Goal: Information Seeking & Learning: Learn about a topic

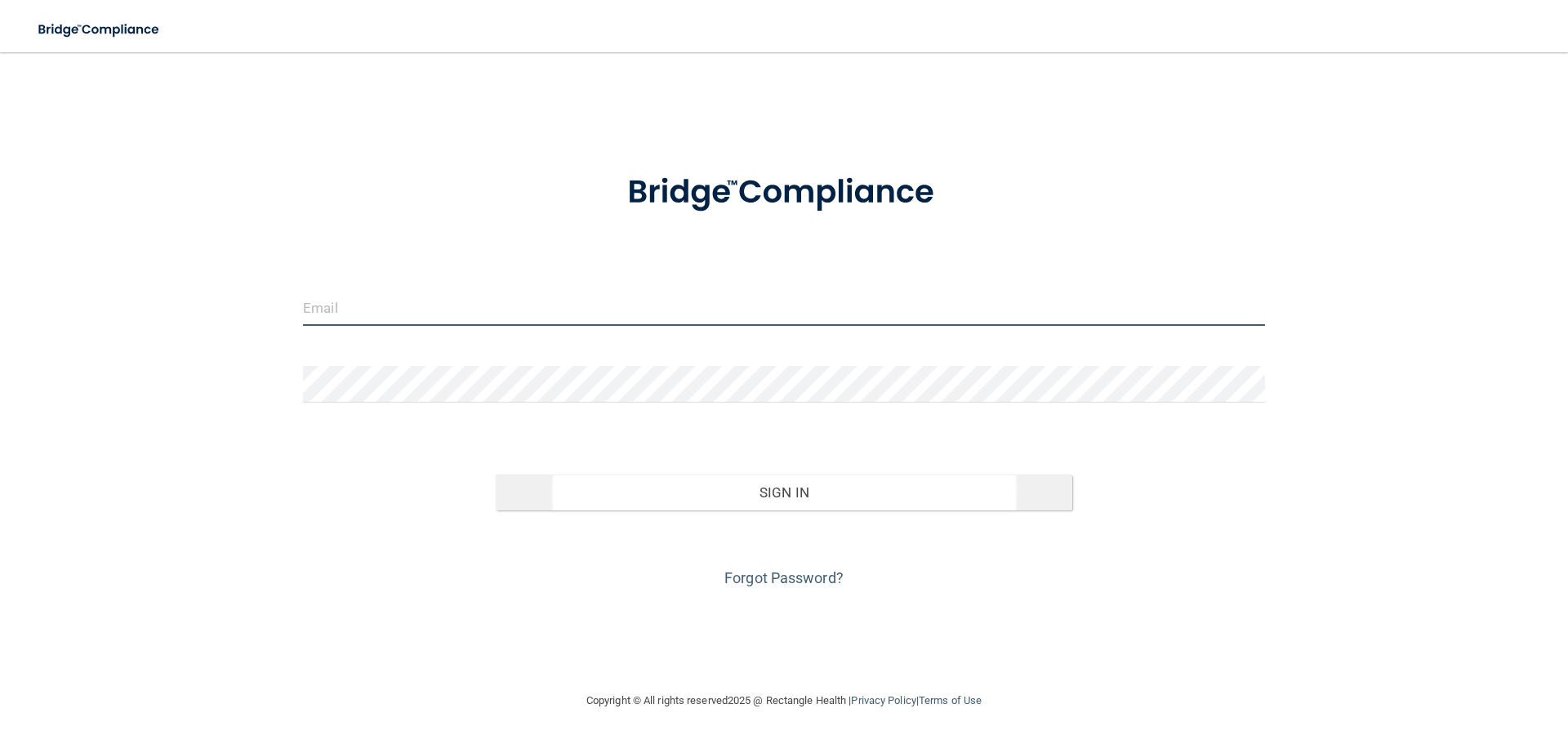
type input "[PERSON_NAME][EMAIL_ADDRESS][DOMAIN_NAME]"
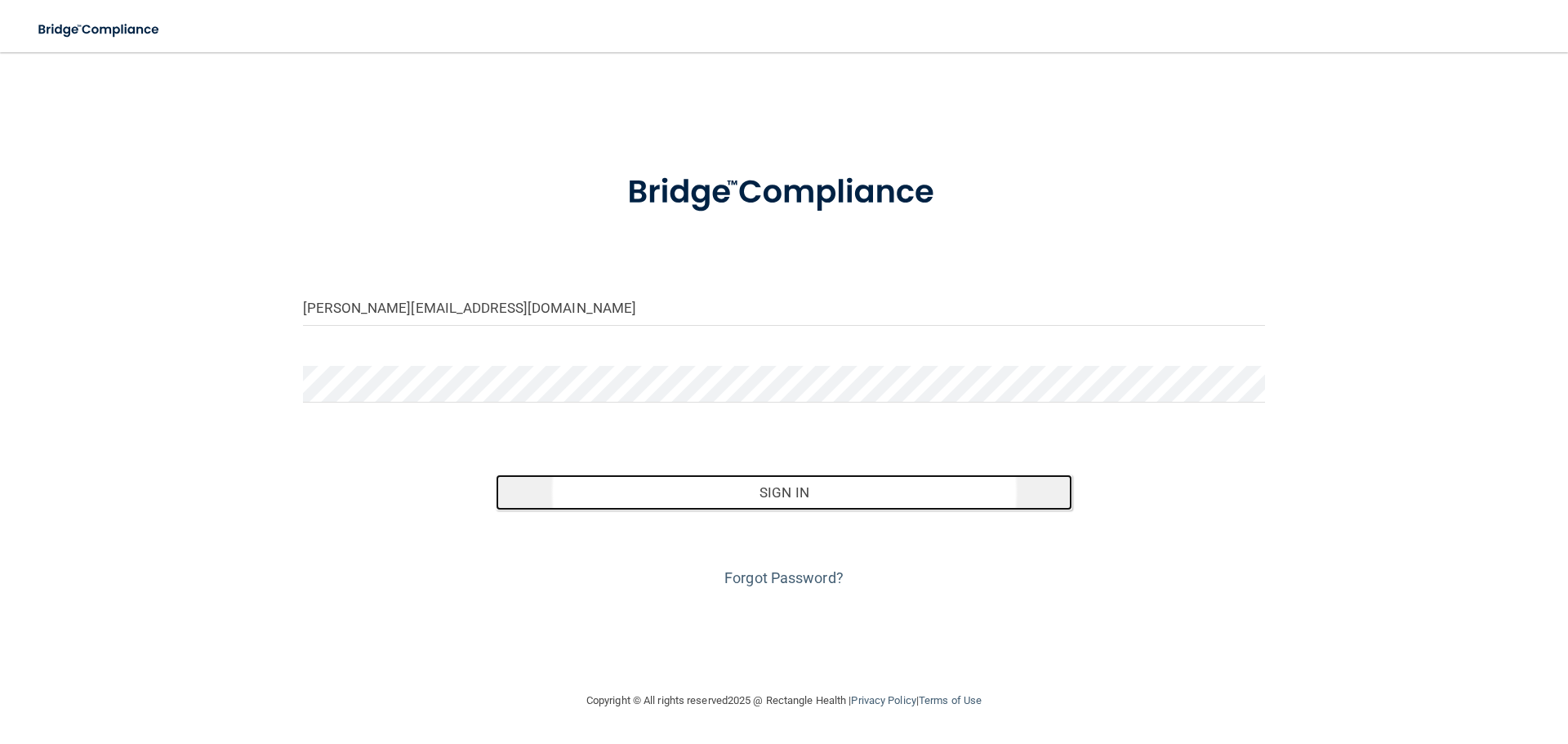
click at [837, 490] on button "Sign In" at bounding box center [784, 492] width 577 height 36
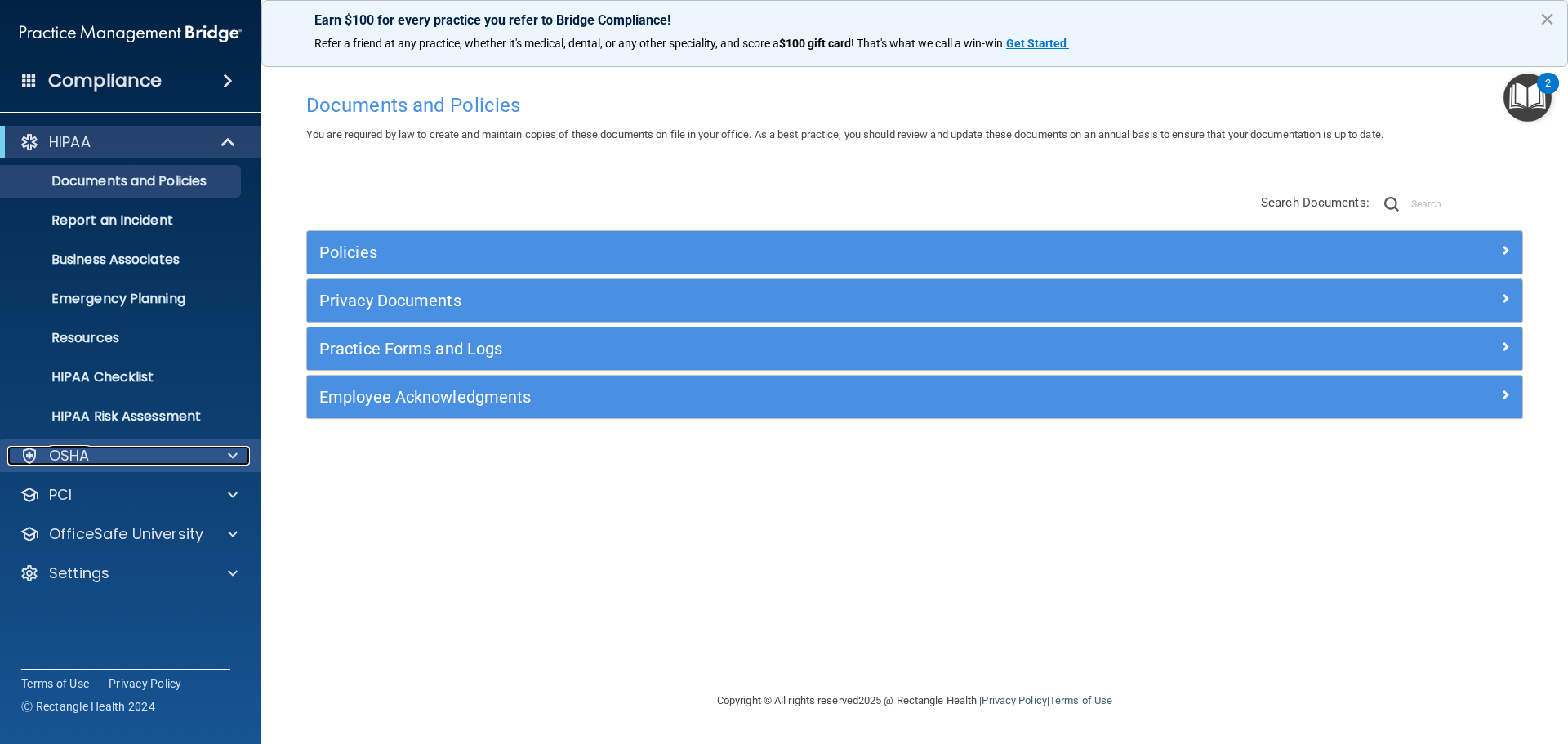
click at [241, 461] on div at bounding box center [230, 456] width 41 height 19
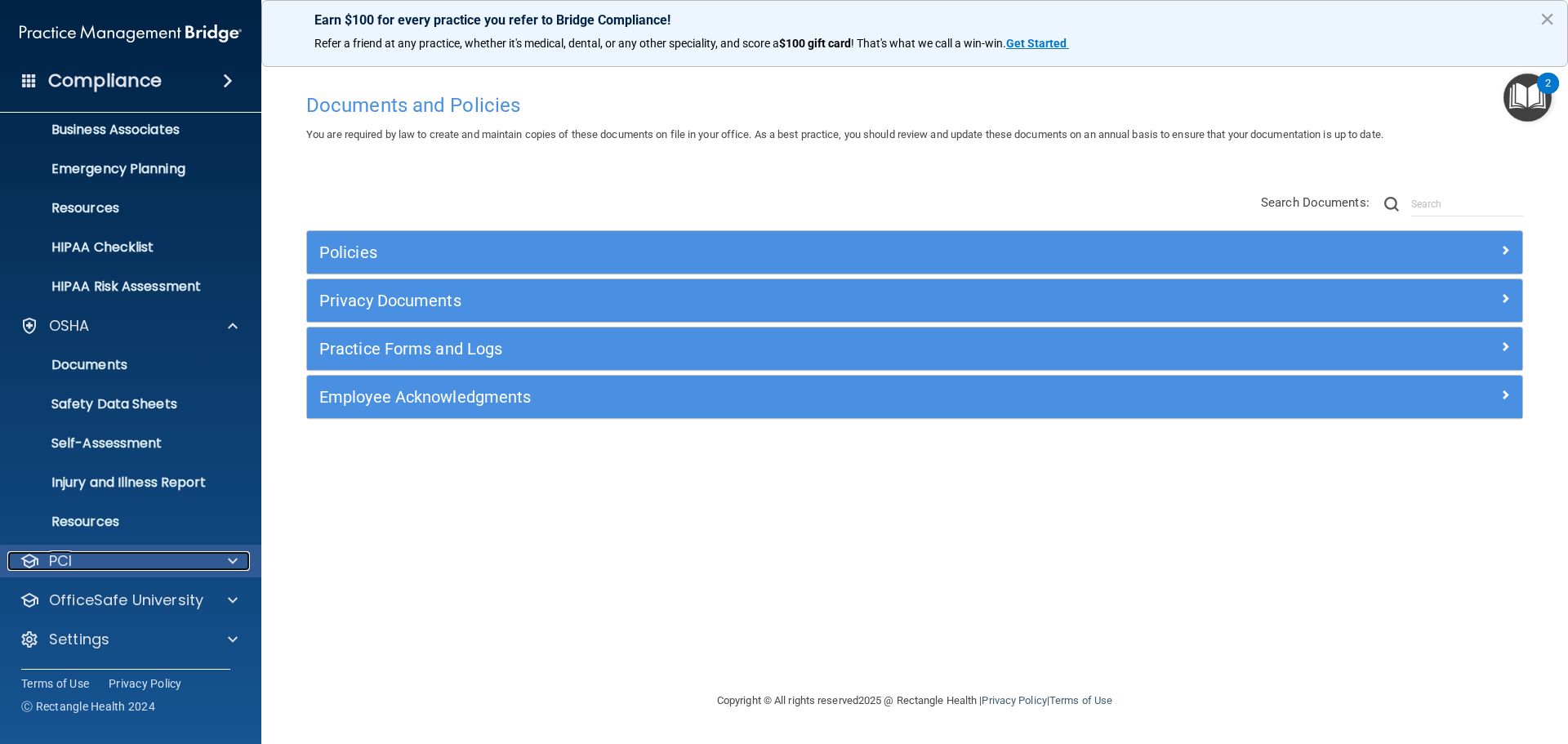
click at [227, 557] on div at bounding box center [230, 561] width 41 height 19
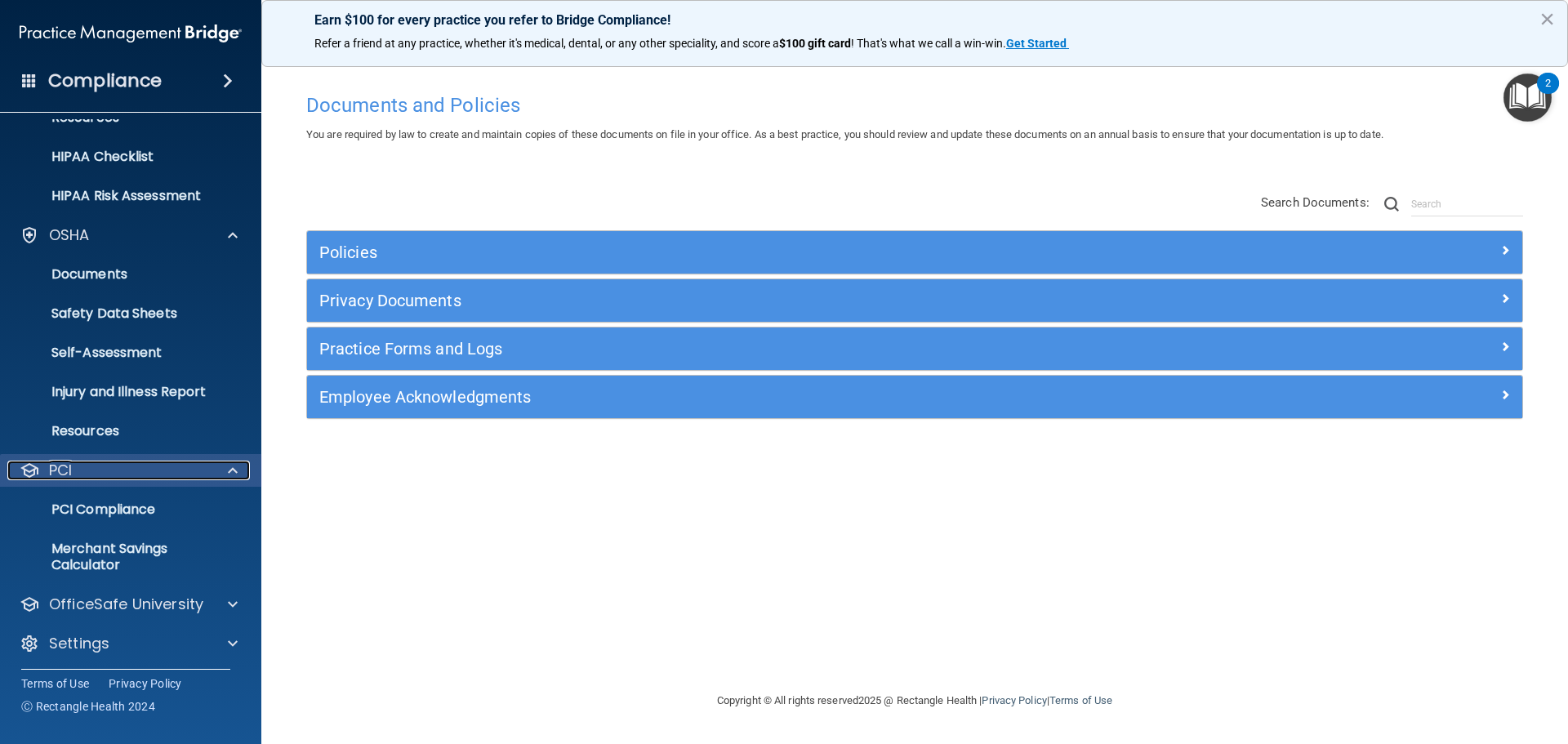
scroll to position [225, 0]
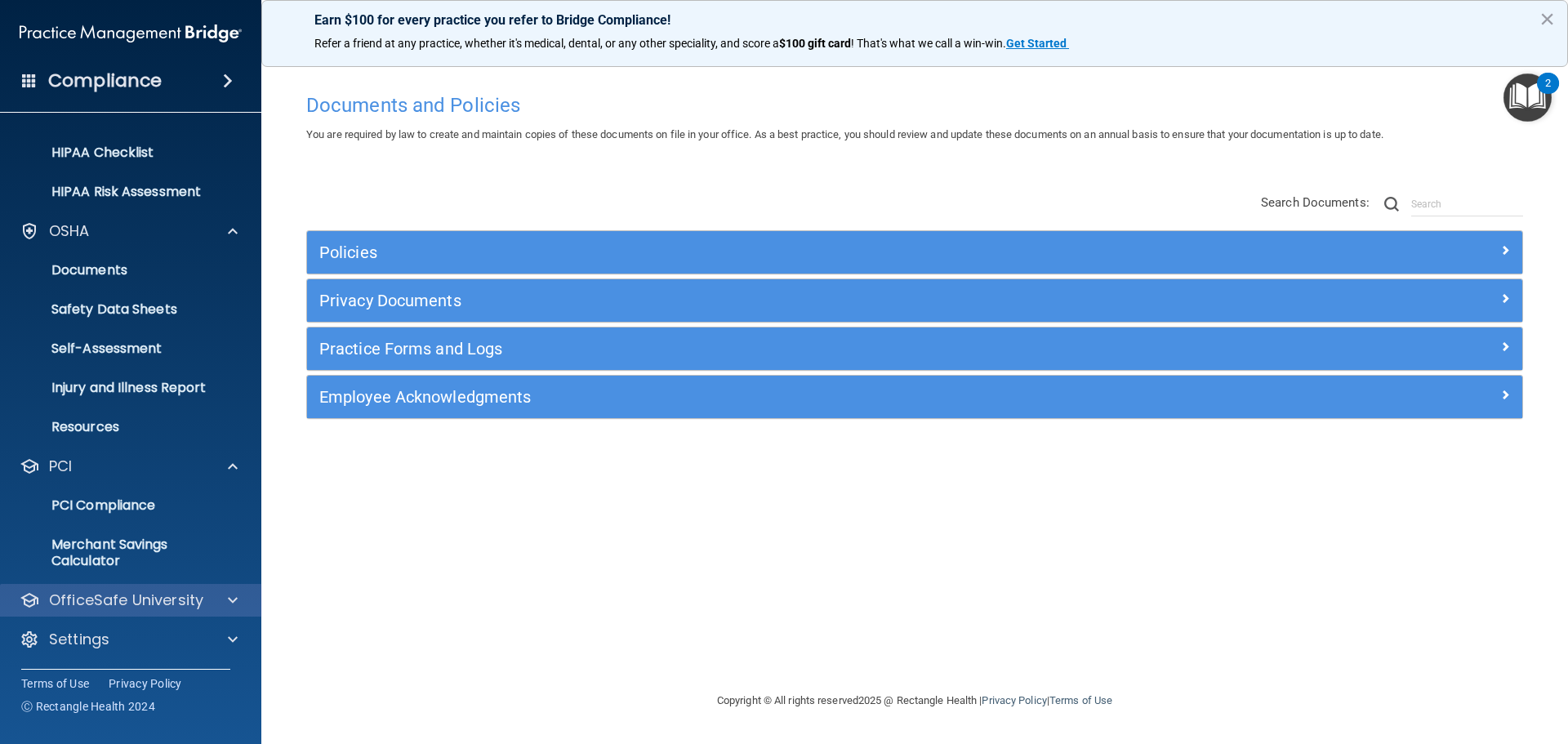
click at [224, 589] on div "OfficeSafe University" at bounding box center [130, 599] width 262 height 33
click at [235, 599] on span at bounding box center [232, 600] width 10 height 19
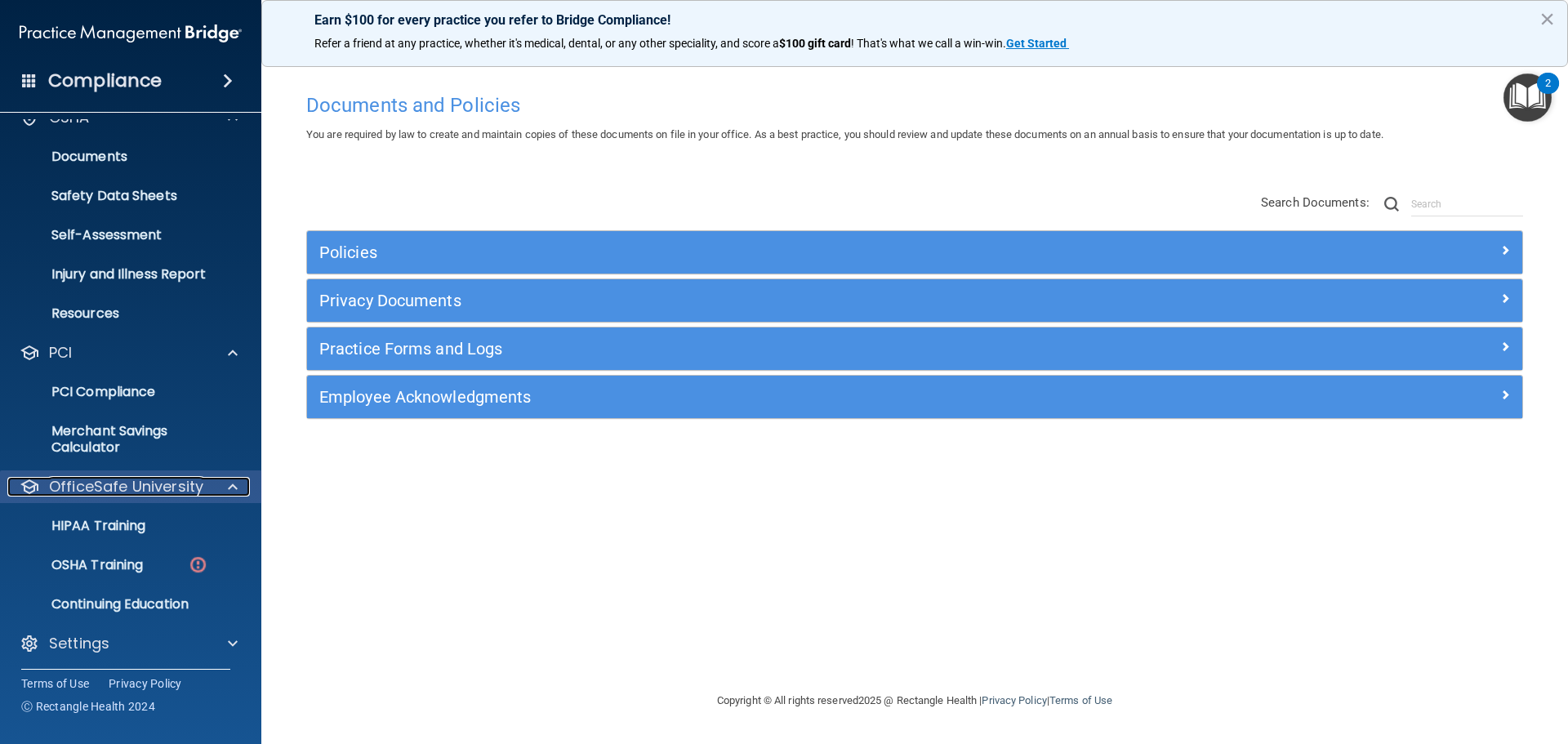
scroll to position [342, 0]
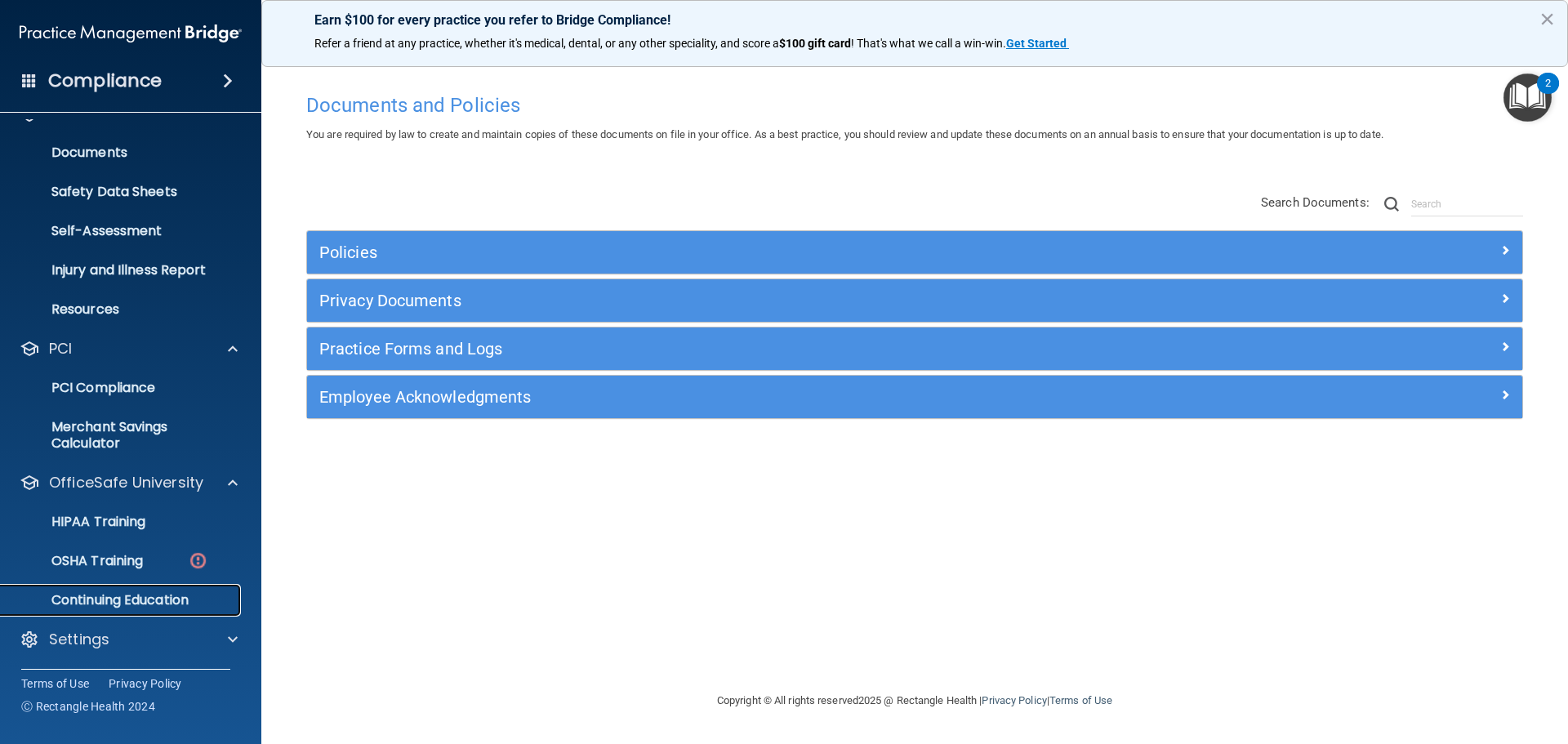
click at [169, 601] on p "Continuing Education" at bounding box center [122, 600] width 223 height 17
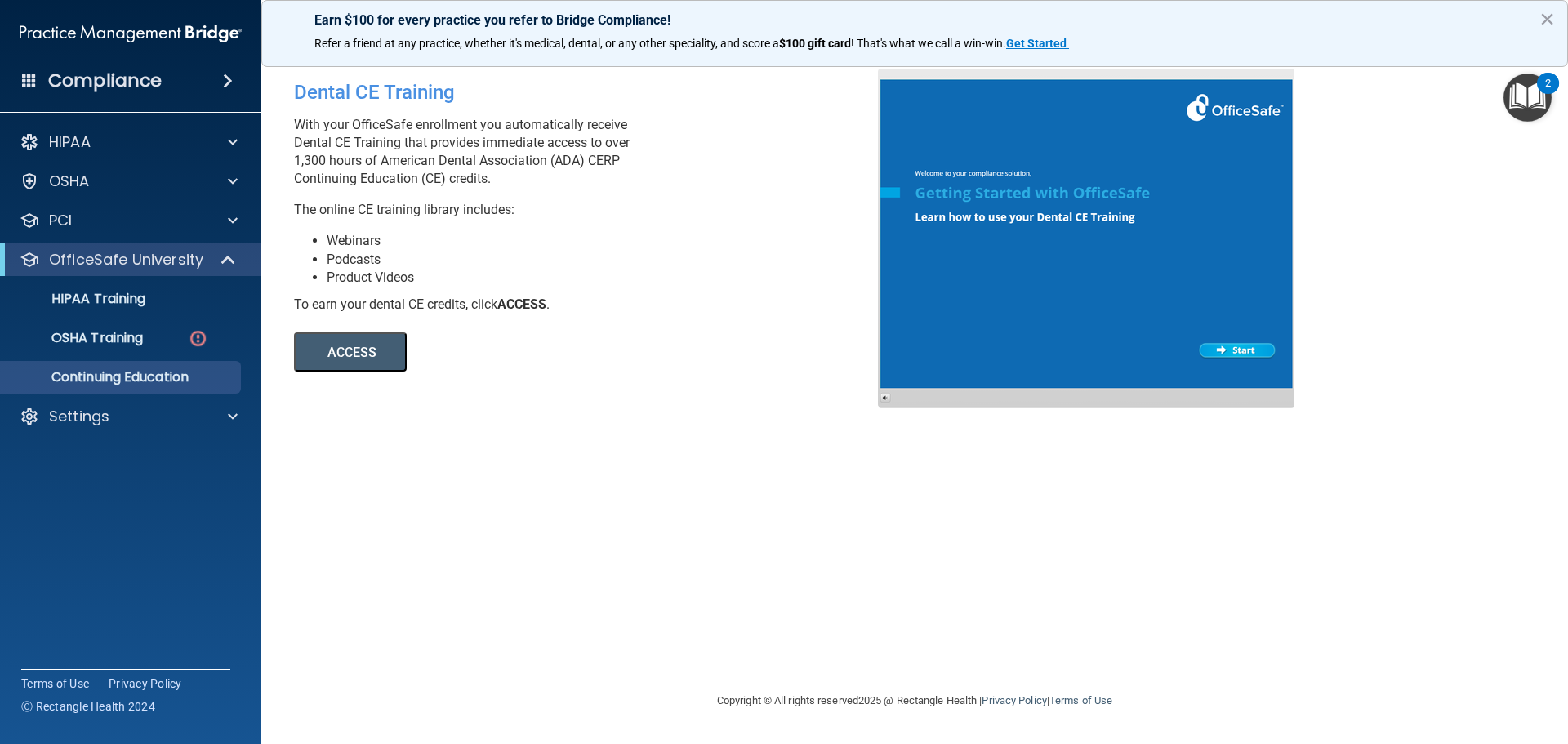
click at [208, 87] on div "Compliance" at bounding box center [130, 80] width 261 height 36
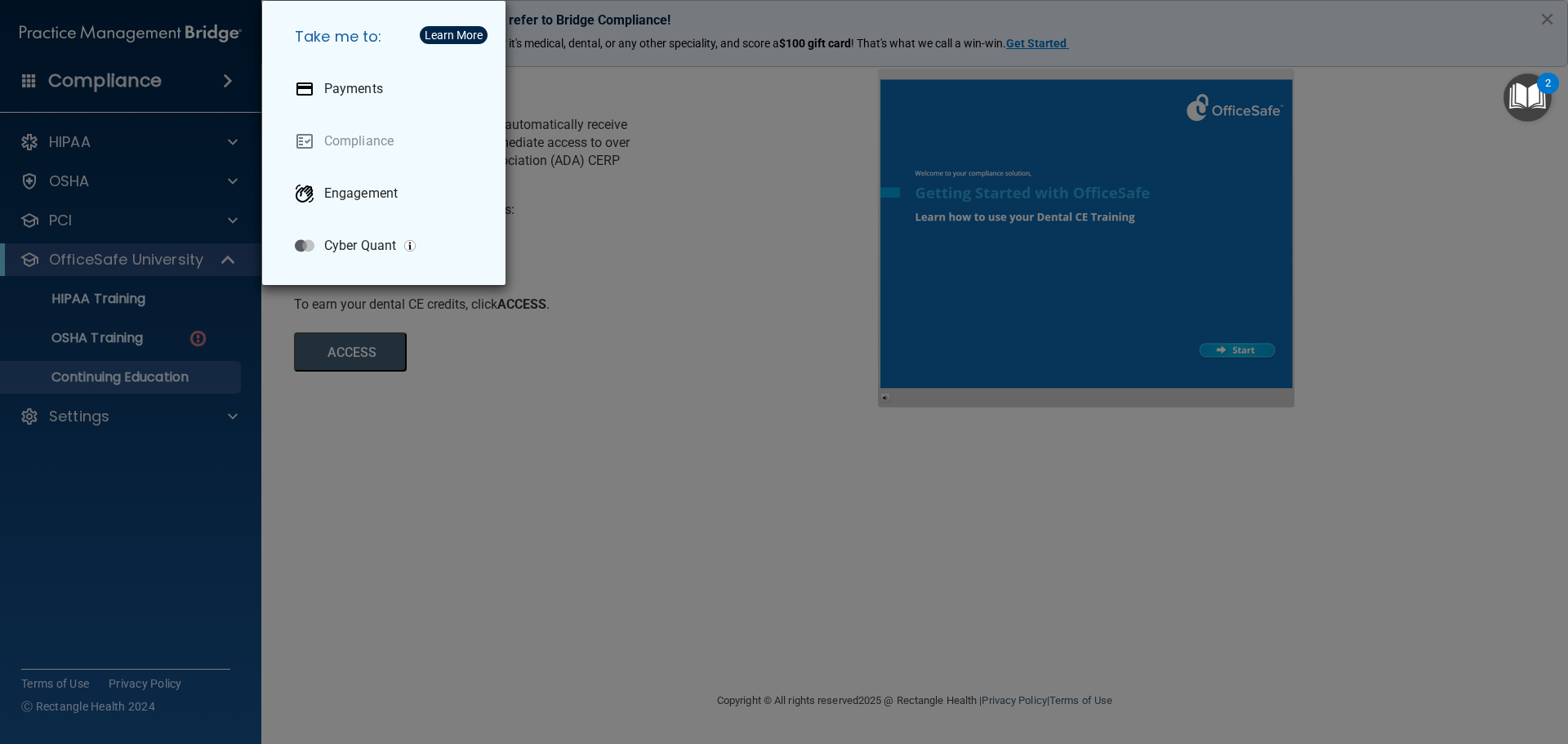
click at [626, 188] on div "Take me to: Payments Compliance Engagement Cyber Quant" at bounding box center [784, 372] width 1568 height 744
